Goal: Task Accomplishment & Management: Use online tool/utility

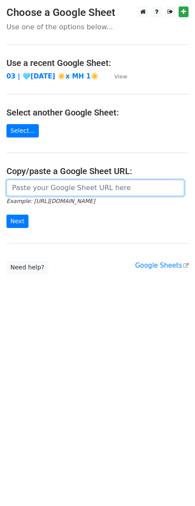
click at [34, 195] on input "url" at bounding box center [95, 188] width 178 height 16
paste input "https://docs.google.com/spreadsheets/d/1HiNwOlGD8KGgpbgoNKTeClNPDq8eYBz7ZAGoLYd…"
type input "https://docs.google.com/spreadsheets/d/1HiNwOlGD8KGgpbgoNKTeClNPDq8eYBz7ZAGoLYd…"
click at [6, 215] on input "Next" at bounding box center [17, 221] width 22 height 13
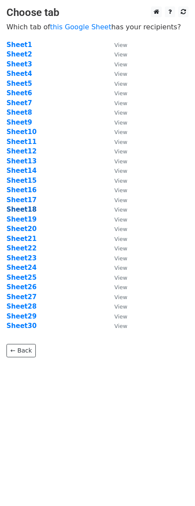
click at [22, 208] on strong "Sheet18" at bounding box center [21, 210] width 30 height 8
click at [79, 31] on p "Which tab of this Google Sheet has your recipients?" at bounding box center [97, 26] width 182 height 9
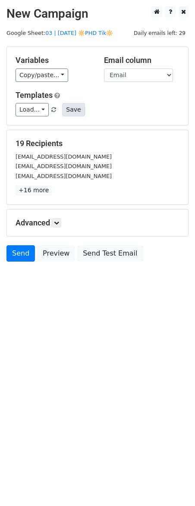
click at [73, 111] on button "Save" at bounding box center [73, 109] width 22 height 13
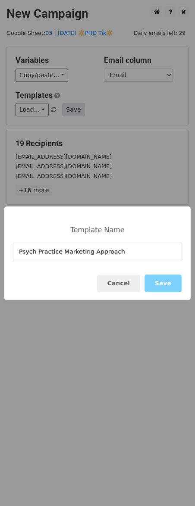
type input "Psych Practice Marketing Approach"
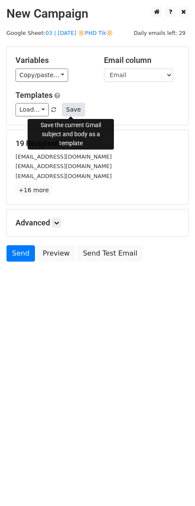
click at [71, 108] on button "Save" at bounding box center [73, 109] width 22 height 13
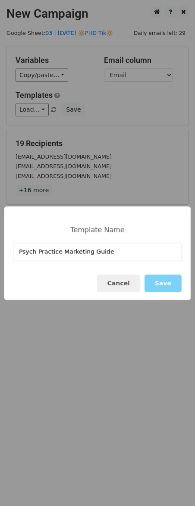
type input "Psych Practice Marketing Guide"
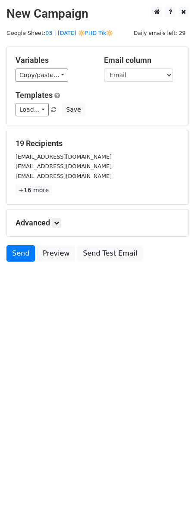
click at [53, 222] on h5 "Advanced" at bounding box center [98, 222] width 164 height 9
click at [56, 222] on icon at bounding box center [56, 222] width 5 height 5
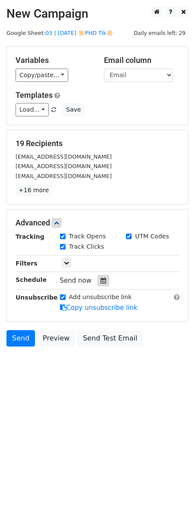
click at [100, 282] on icon at bounding box center [103, 281] width 6 height 6
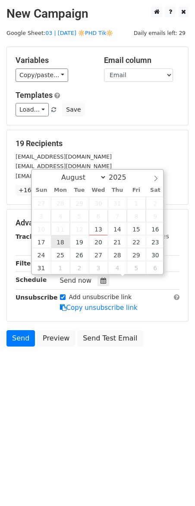
type input "[DATE] 12:00"
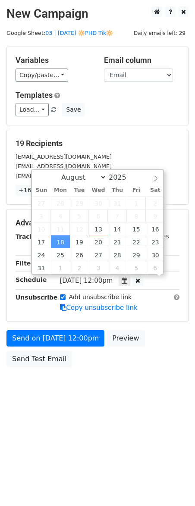
scroll to position [0, 0]
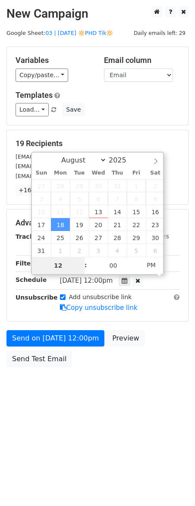
type input "9"
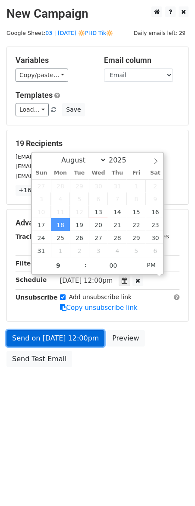
type input "[DATE] 21:00"
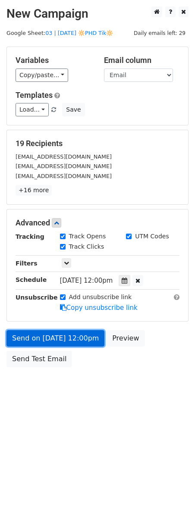
click at [61, 333] on link "Send on [DATE] 12:00pm" at bounding box center [55, 338] width 98 height 16
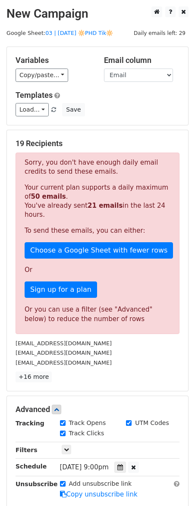
click at [22, 325] on div "Sorry, you don't have enough daily email credits to send these emails. Your cur…" at bounding box center [98, 243] width 164 height 181
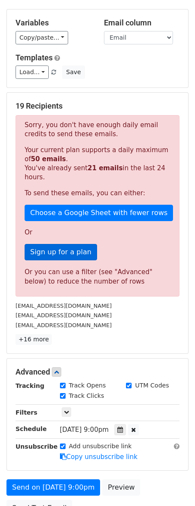
scroll to position [121, 0]
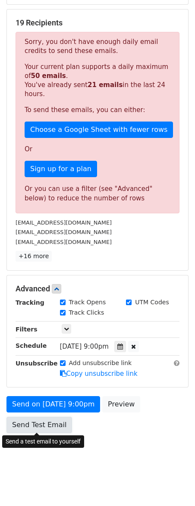
click at [37, 423] on link "Send Test Email" at bounding box center [39, 425] width 66 height 16
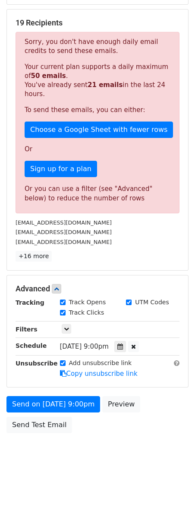
click at [134, 341] on div "[DATE]-08-18 21:00" at bounding box center [110, 347] width 101 height 12
click at [123, 344] on icon at bounding box center [120, 347] width 6 height 6
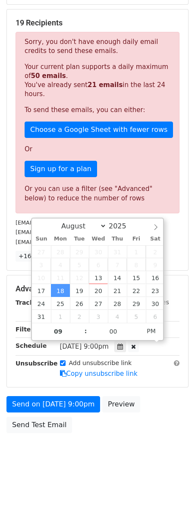
scroll to position [0, 0]
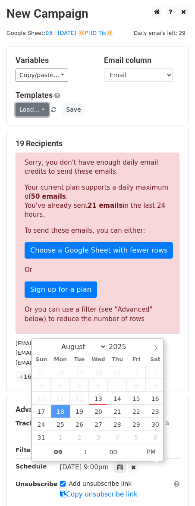
click at [33, 111] on link "Load..." at bounding box center [32, 109] width 33 height 13
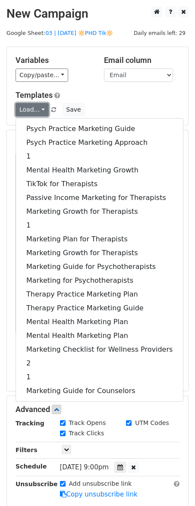
click at [33, 111] on link "Load..." at bounding box center [32, 109] width 33 height 13
